Goal: Transaction & Acquisition: Subscribe to service/newsletter

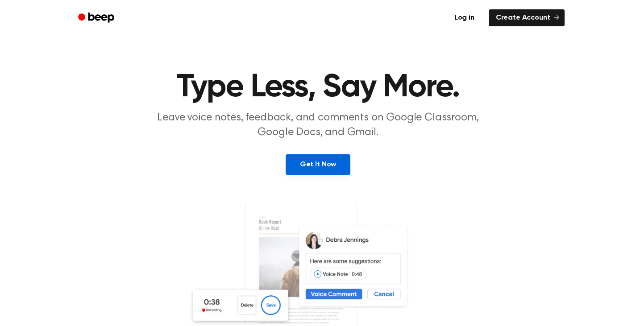
click at [330, 162] on link "Get It Now" at bounding box center [317, 164] width 65 height 21
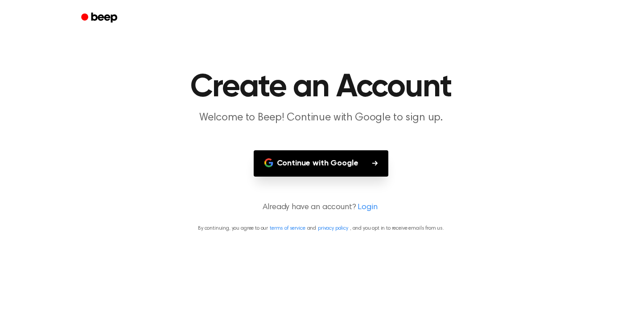
click at [330, 162] on button "Continue with Google" at bounding box center [321, 163] width 135 height 26
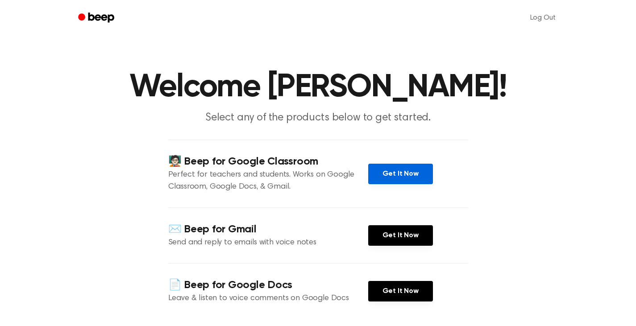
click at [392, 174] on link "Get It Now" at bounding box center [400, 174] width 65 height 21
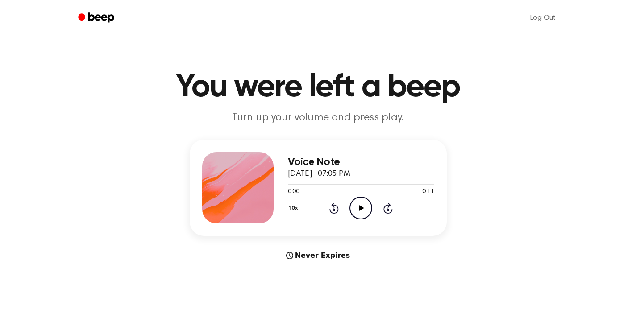
click at [358, 205] on icon "Play Audio" at bounding box center [360, 208] width 23 height 23
click at [358, 205] on icon "Pause Audio" at bounding box center [360, 208] width 23 height 23
click at [358, 205] on icon "Play Audio" at bounding box center [360, 208] width 23 height 23
click at [318, 183] on div at bounding box center [361, 183] width 146 height 7
click at [363, 207] on icon "Play Audio" at bounding box center [360, 208] width 23 height 23
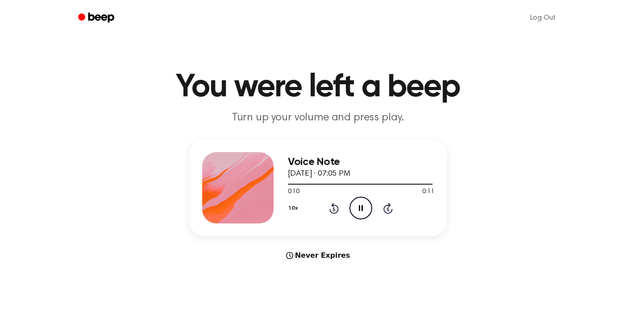
click at [363, 207] on icon "Pause Audio" at bounding box center [360, 208] width 23 height 23
click at [359, 207] on icon at bounding box center [361, 208] width 5 height 6
click at [359, 207] on icon at bounding box center [361, 208] width 4 height 6
